Goal: Check status: Check status

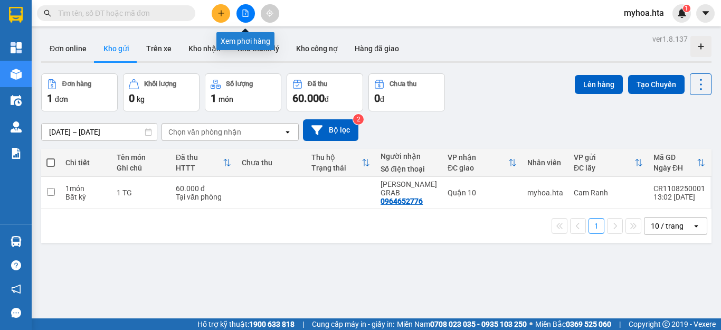
click at [248, 8] on button at bounding box center [245, 13] width 18 height 18
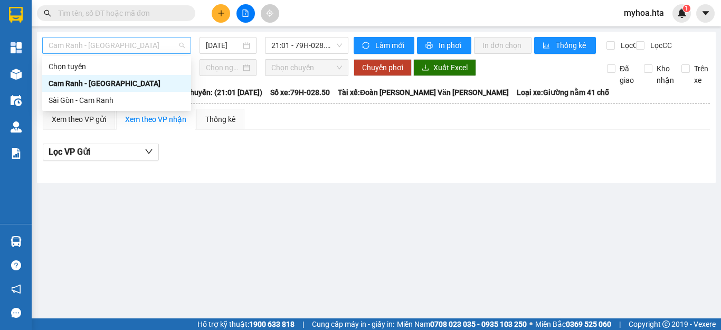
click at [95, 43] on span "Cam Ranh - [GEOGRAPHIC_DATA]" at bounding box center [117, 45] width 136 height 16
click at [96, 99] on div "Sài Gòn - Cam Ranh" at bounding box center [117, 100] width 136 height 12
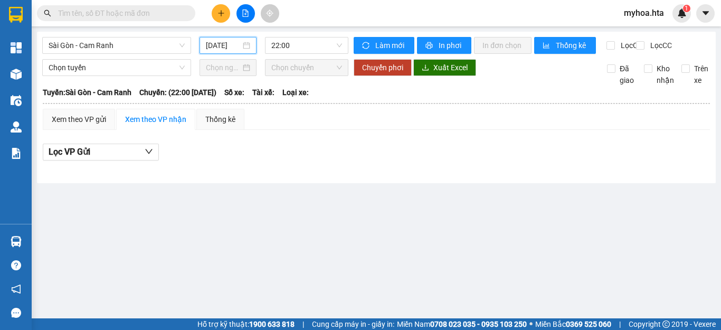
click at [235, 45] on input "[DATE]" at bounding box center [223, 46] width 35 height 12
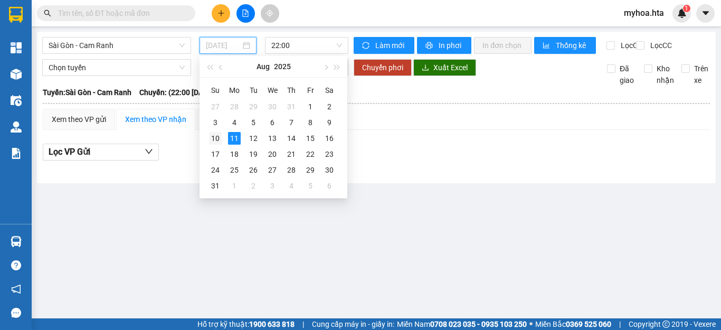
click at [212, 133] on div "10" at bounding box center [215, 138] width 13 height 13
type input "[DATE]"
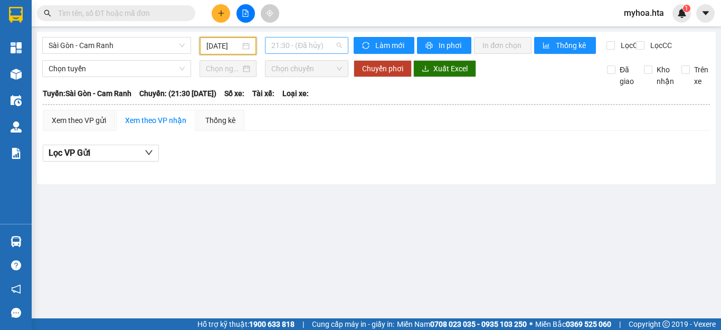
click at [292, 51] on span "21:30 - (Đã hủy)" at bounding box center [306, 45] width 71 height 16
